Goal: Task Accomplishment & Management: Complete application form

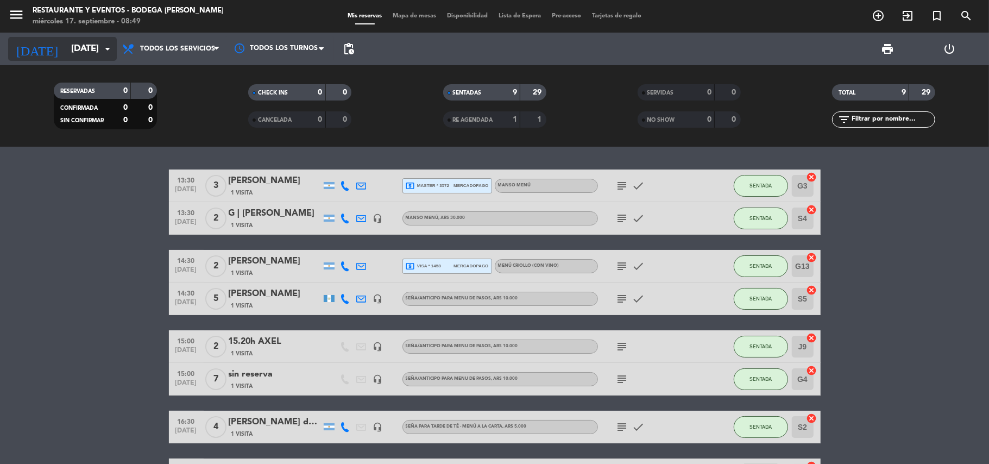
click at [66, 59] on input "[DATE]" at bounding box center [124, 49] width 117 height 21
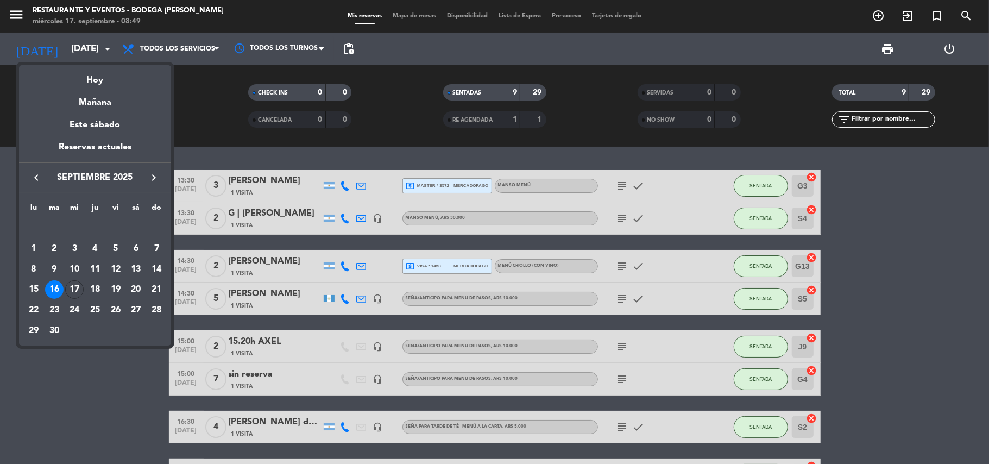
click at [75, 46] on div at bounding box center [494, 232] width 989 height 464
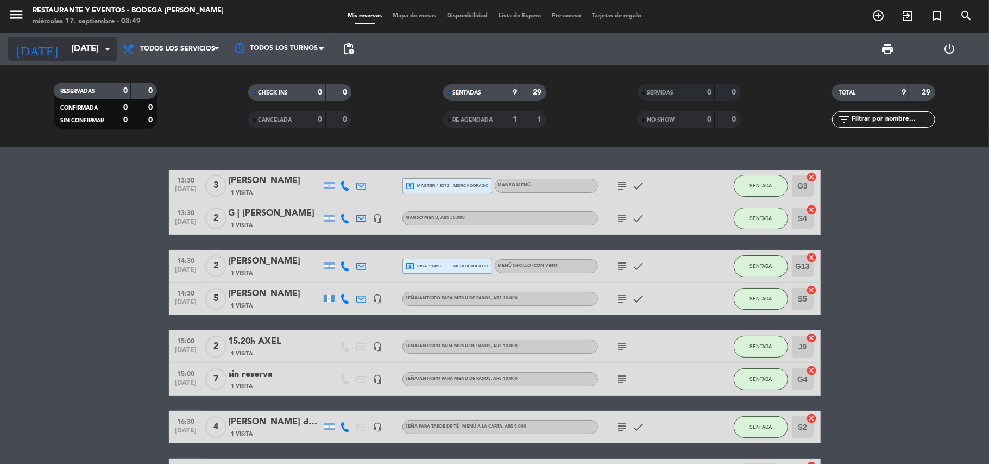
click at [93, 56] on input "[DATE]" at bounding box center [124, 49] width 117 height 21
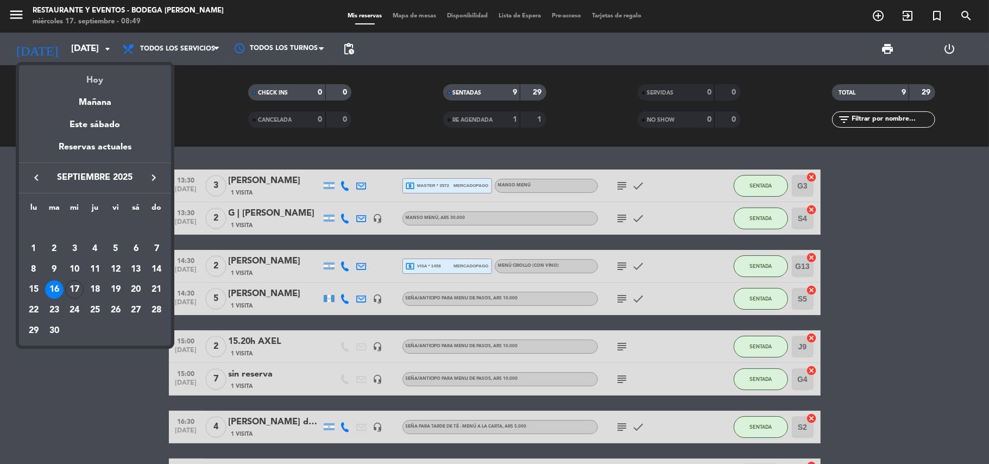
click at [96, 79] on div "Hoy" at bounding box center [95, 76] width 152 height 22
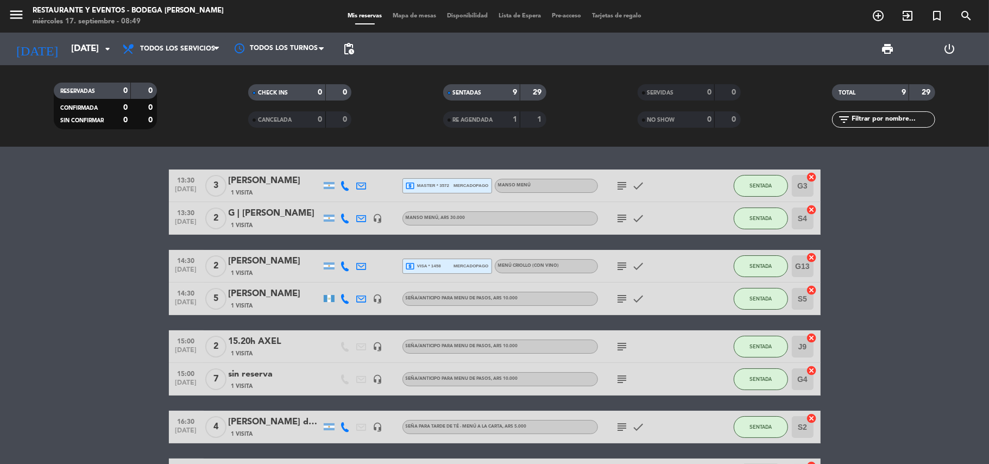
type input "[DATE]"
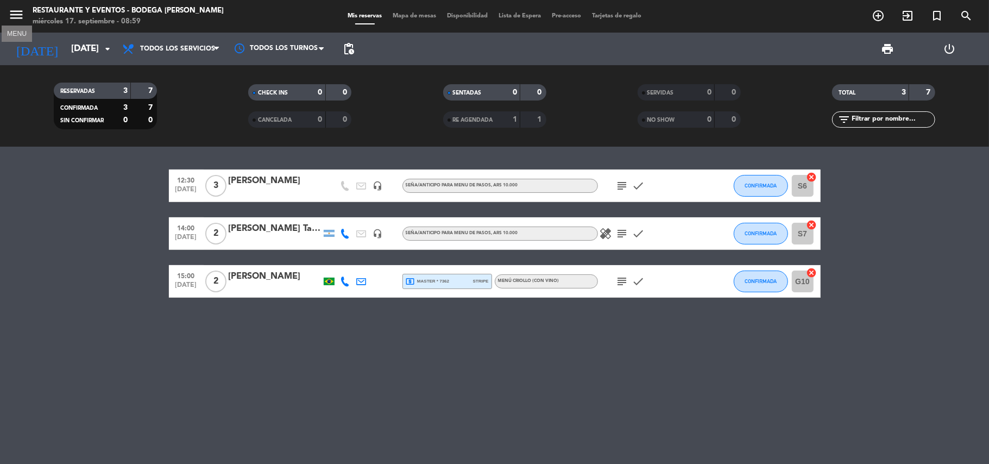
drag, startPoint x: 16, startPoint y: 22, endPoint x: 28, endPoint y: 21, distance: 12.0
click at [18, 22] on icon "menu" at bounding box center [16, 15] width 16 height 16
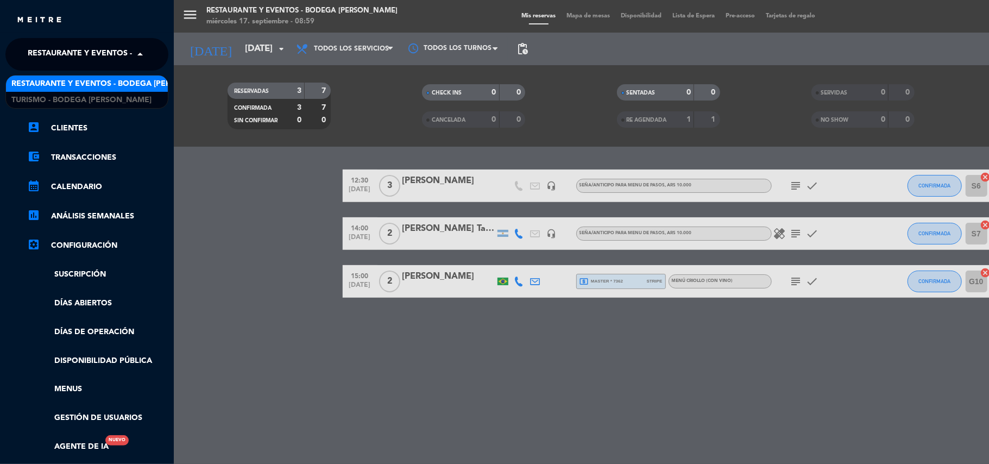
click at [52, 49] on span "Restaurante y Eventos - Bodega [PERSON_NAME]" at bounding box center [130, 54] width 205 height 23
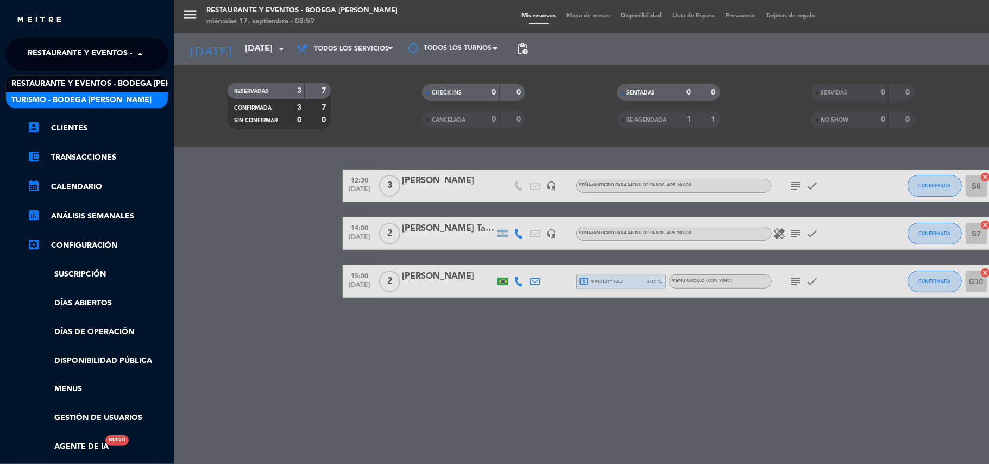
click at [45, 106] on div "Turismo - Bodega [PERSON_NAME]" at bounding box center [87, 100] width 162 height 16
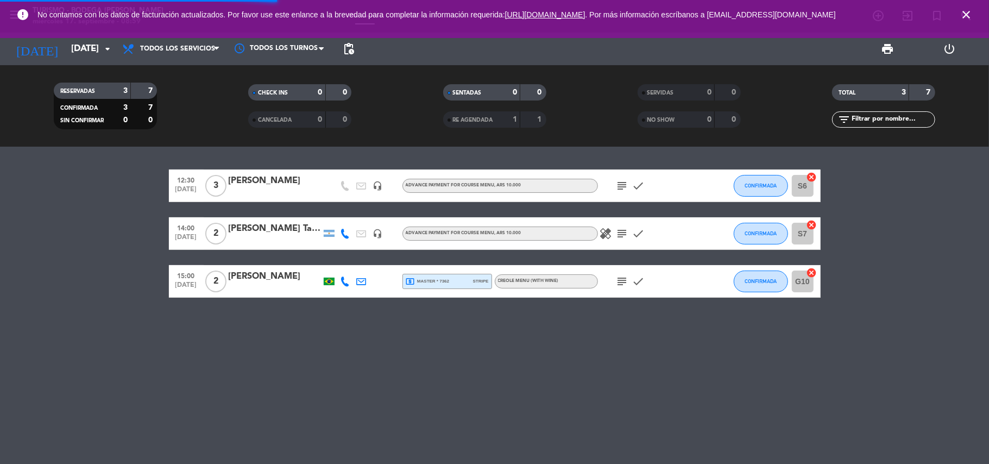
click at [972, 14] on icon "close" at bounding box center [966, 14] width 13 height 13
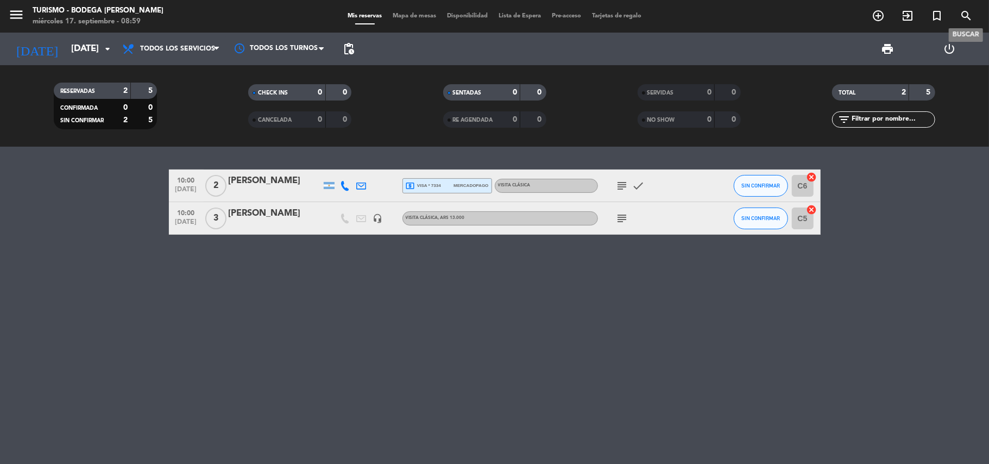
click at [961, 15] on icon "search" at bounding box center [966, 15] width 13 height 13
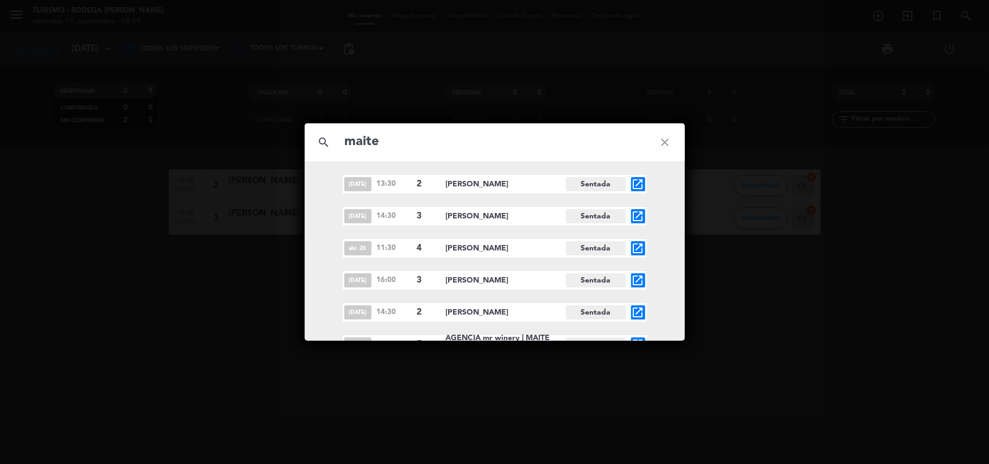
scroll to position [16, 0]
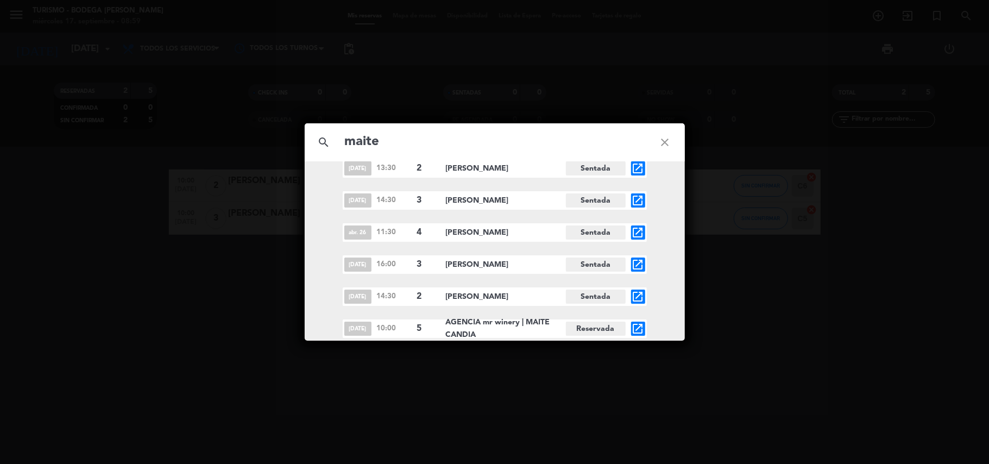
type input "maite"
click at [640, 329] on icon "open_in_new" at bounding box center [638, 328] width 13 height 13
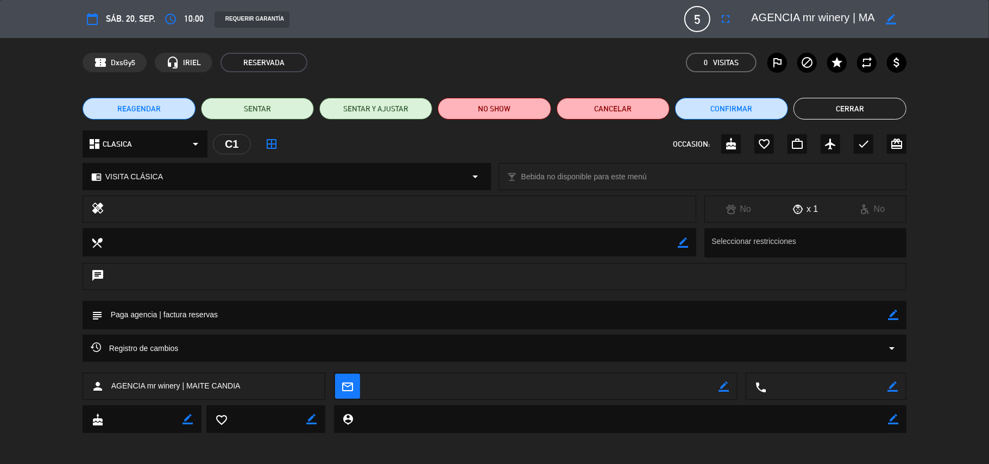
click at [839, 100] on button "Cerrar" at bounding box center [850, 109] width 113 height 22
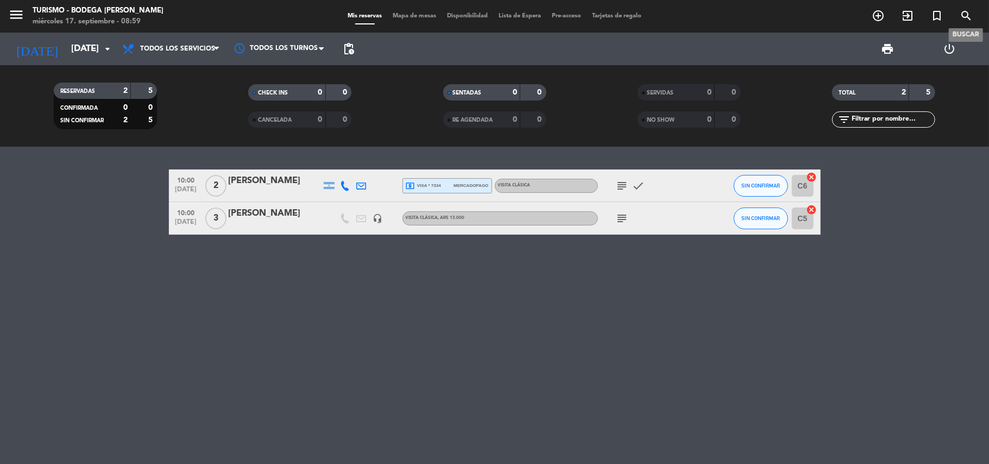
click at [959, 13] on span "search" at bounding box center [966, 16] width 29 height 18
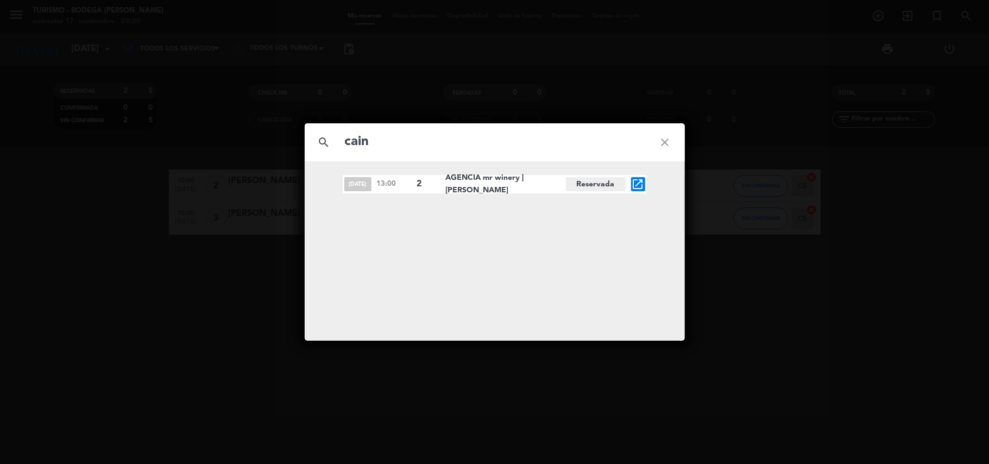
type input "cain"
click at [248, 210] on div "search [PERSON_NAME] close [DATE] 13:00 2 AGENCIA mr [PERSON_NAME] | [PERSON_NA…" at bounding box center [494, 232] width 989 height 464
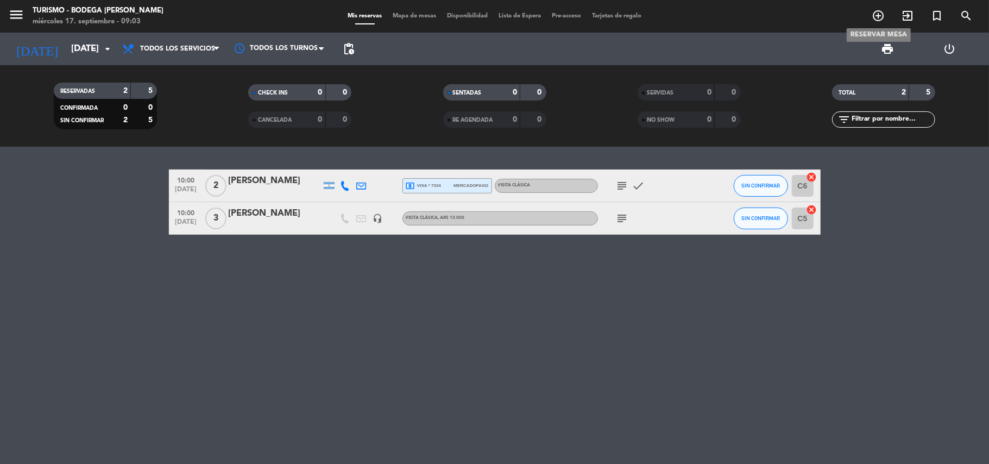
click at [878, 11] on icon "add_circle_outline" at bounding box center [878, 15] width 13 height 13
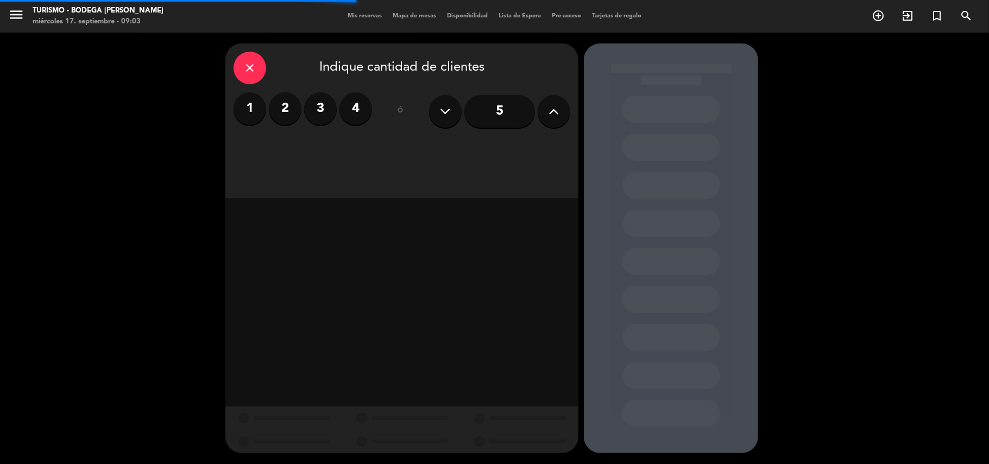
click at [244, 102] on label "1" at bounding box center [250, 108] width 33 height 33
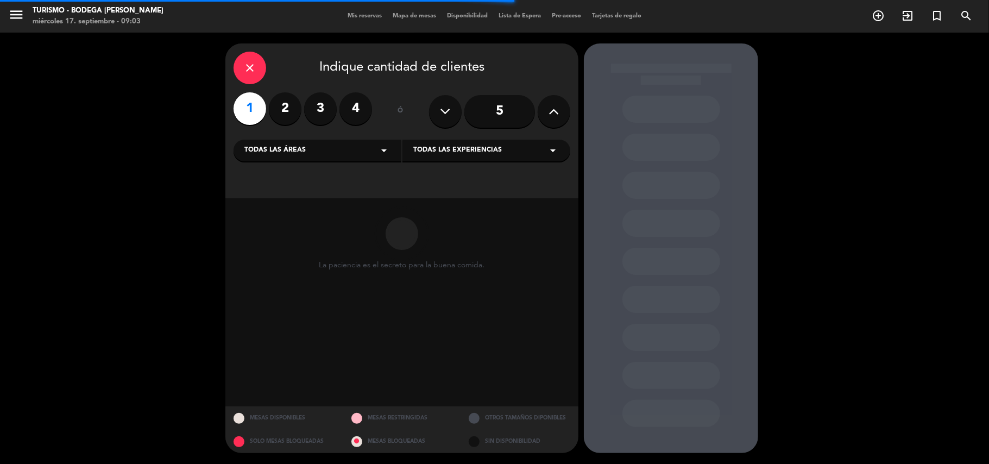
click at [455, 153] on span "Todas las experiencias" at bounding box center [457, 150] width 89 height 11
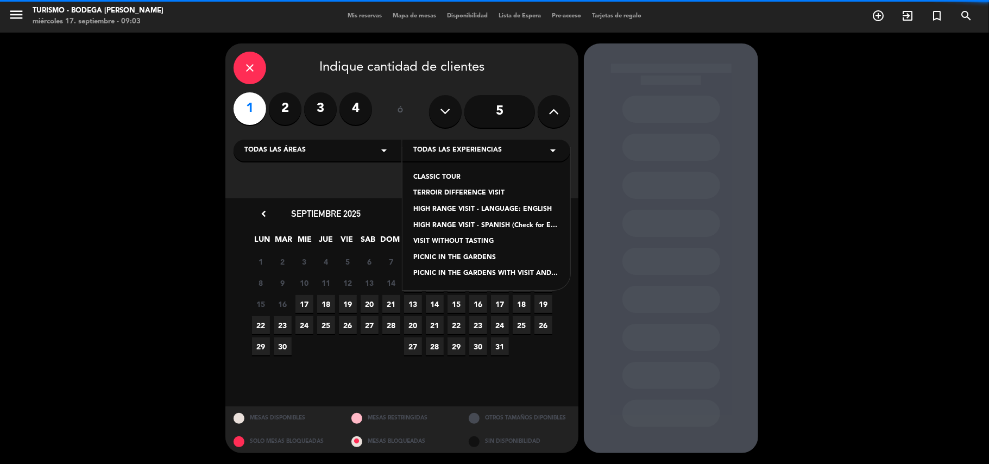
click at [457, 175] on div "CLASSIC TOUR" at bounding box center [486, 177] width 146 height 11
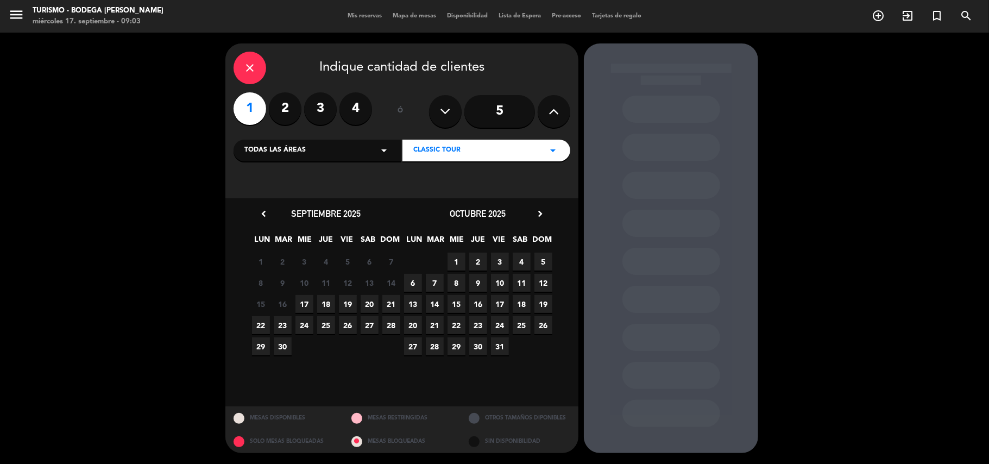
click at [307, 302] on span "17" at bounding box center [304, 304] width 18 height 18
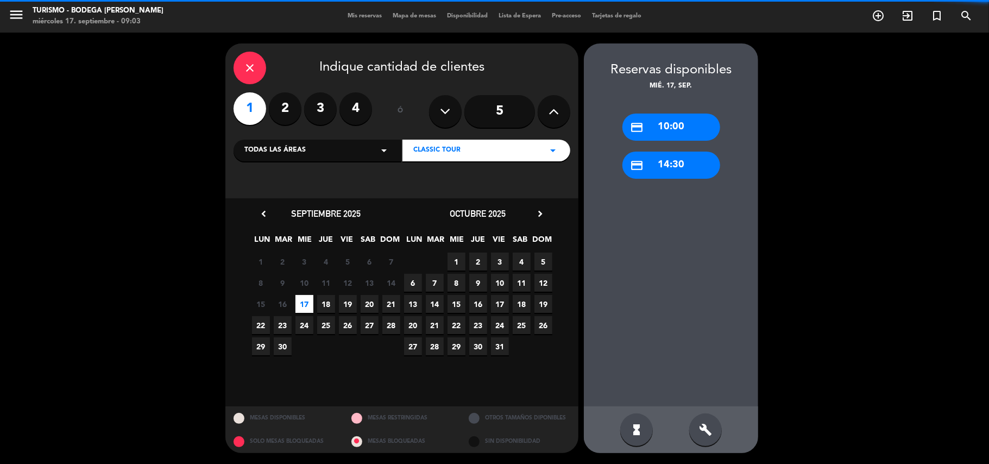
click at [665, 131] on div "credit_card 10:00" at bounding box center [671, 127] width 98 height 27
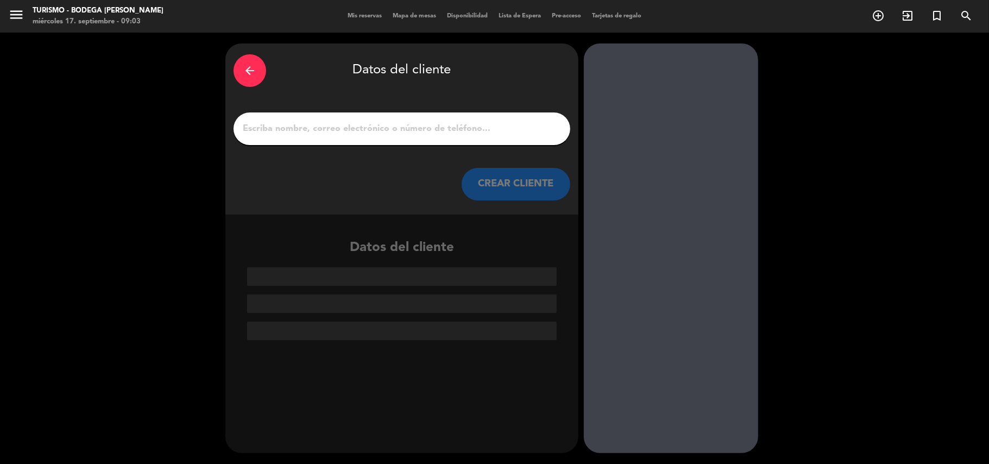
click at [493, 122] on input "1" at bounding box center [402, 128] width 320 height 15
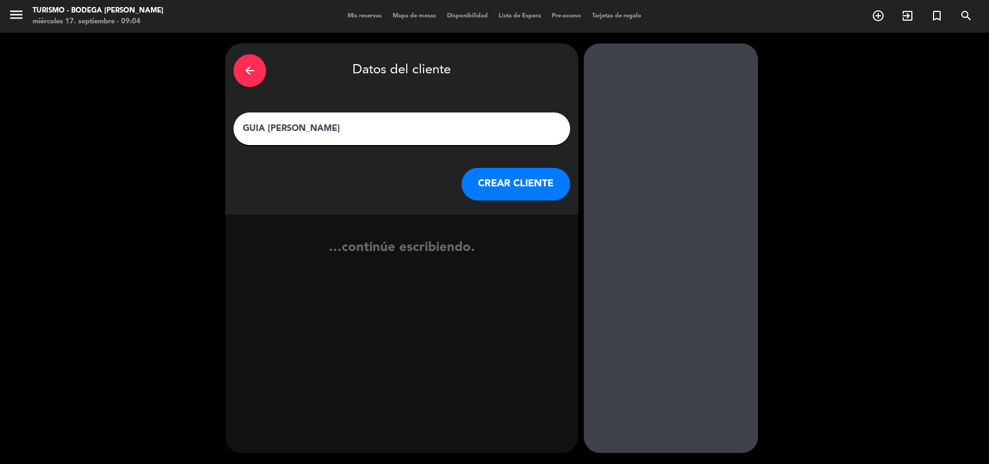
type input "GUIA [PERSON_NAME]"
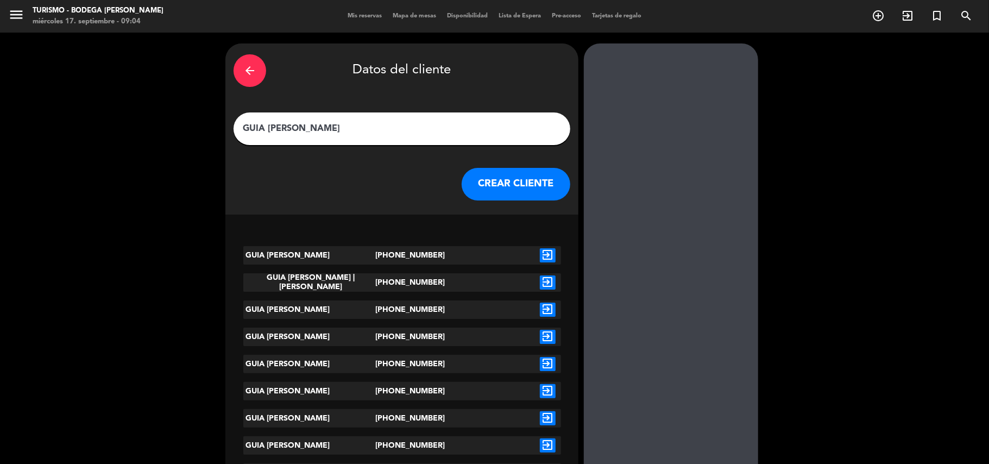
click at [537, 174] on button "CREAR CLIENTE" at bounding box center [516, 184] width 109 height 33
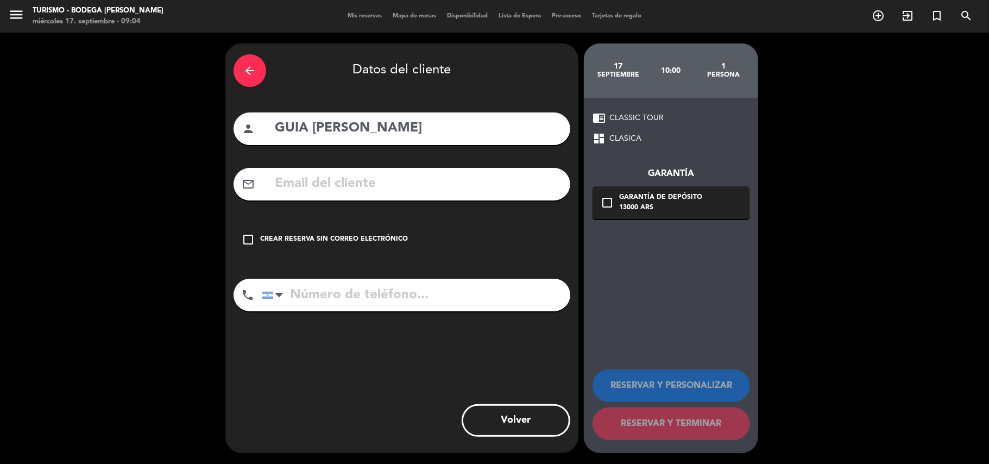
click at [408, 232] on div "check_box_outline_blank Crear reserva sin correo electrónico" at bounding box center [402, 239] width 337 height 33
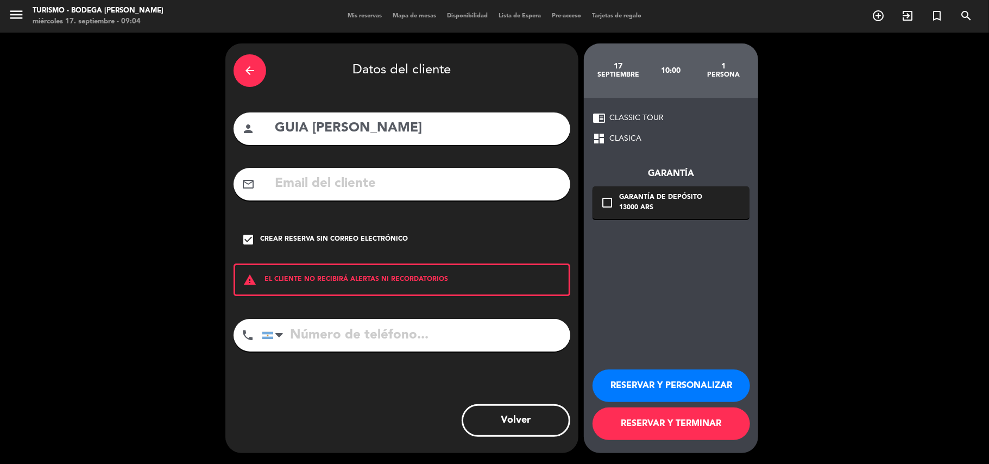
click at [654, 391] on button "RESERVAR Y PERSONALIZAR" at bounding box center [672, 385] width 158 height 33
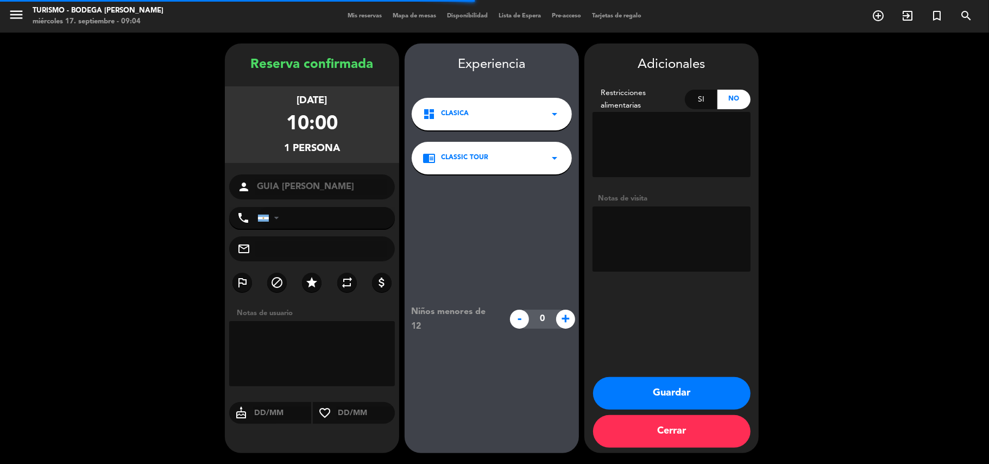
click at [676, 240] on textarea at bounding box center [672, 238] width 158 height 65
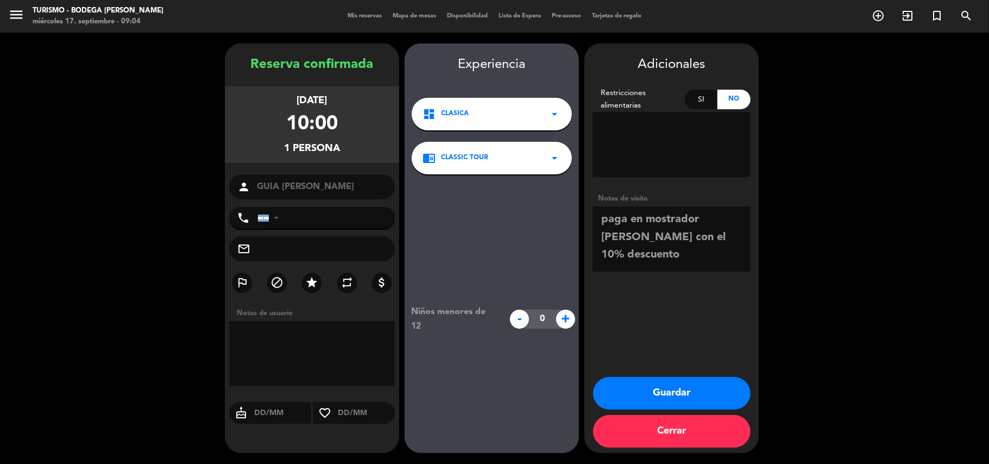
type textarea "paga en mostrador [PERSON_NAME] con el 10% descuento"
click at [678, 376] on div "Adicionales Restricciones alimentarias Si No Notas de visita Guardar Cerrar" at bounding box center [671, 248] width 174 height 410
click at [687, 383] on button "Guardar" at bounding box center [672, 393] width 158 height 33
